Goal: Task Accomplishment & Management: Manage account settings

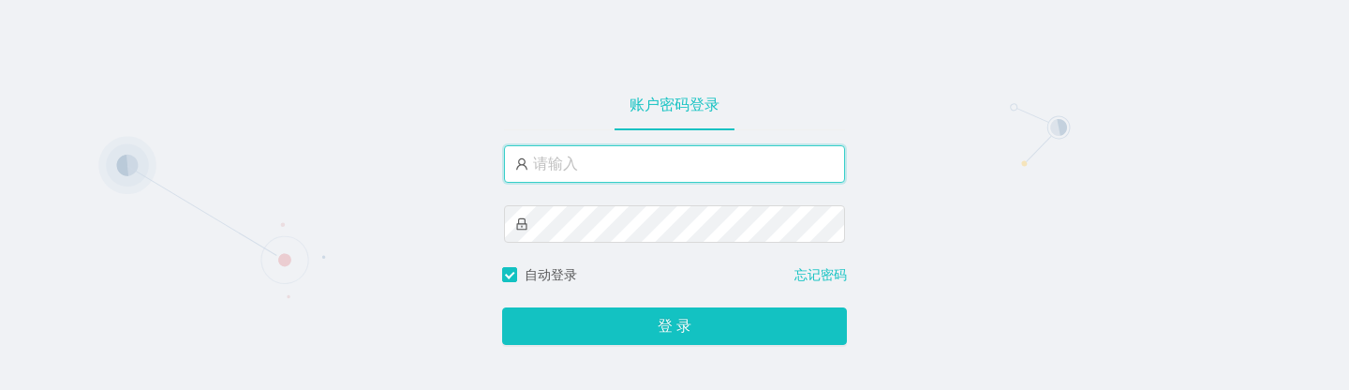
click at [605, 173] on input "text" at bounding box center [674, 163] width 341 height 37
type input "admin"
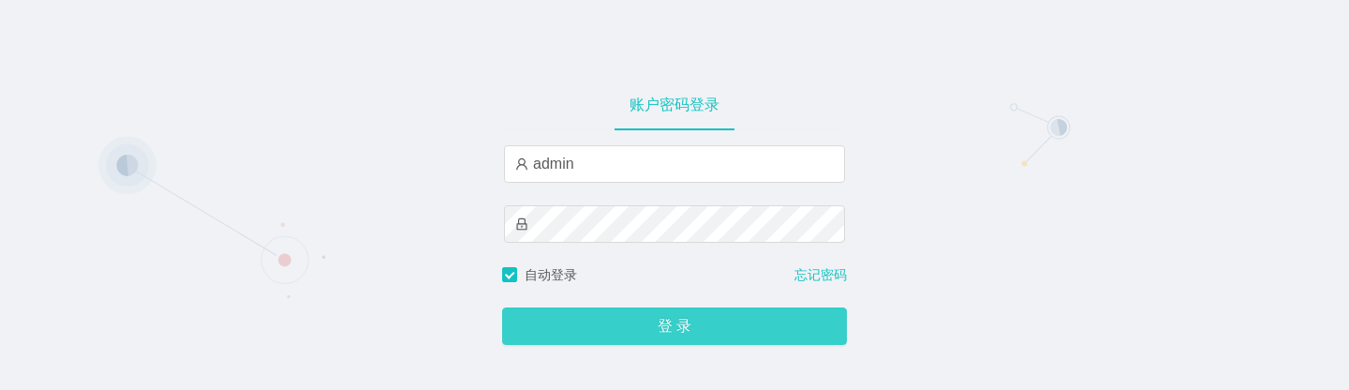
click at [723, 332] on button "登 录" at bounding box center [674, 325] width 345 height 37
